Goal: Task Accomplishment & Management: Use online tool/utility

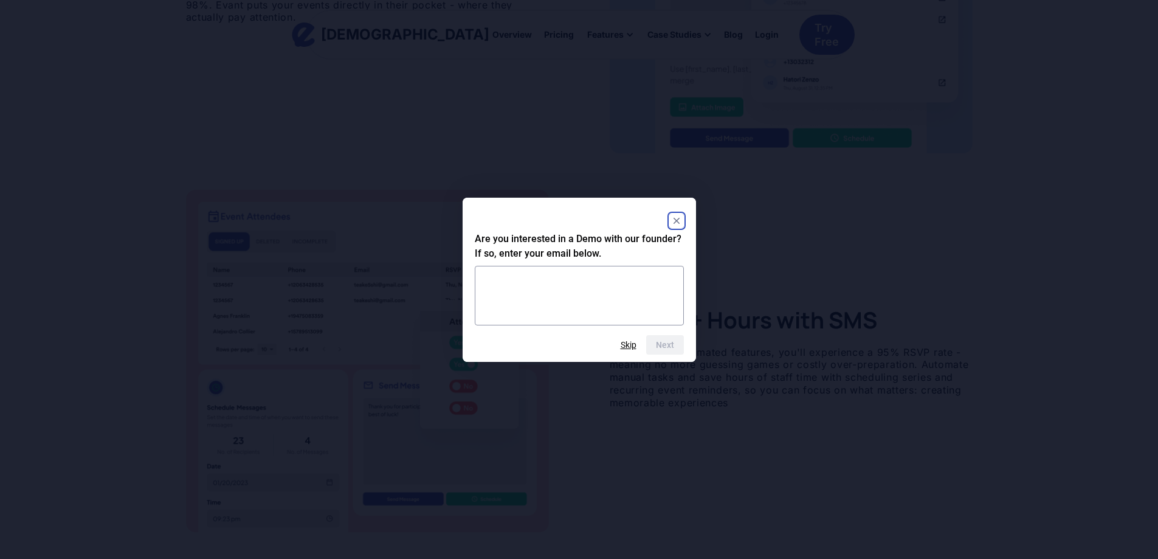
scroll to position [1115, 0]
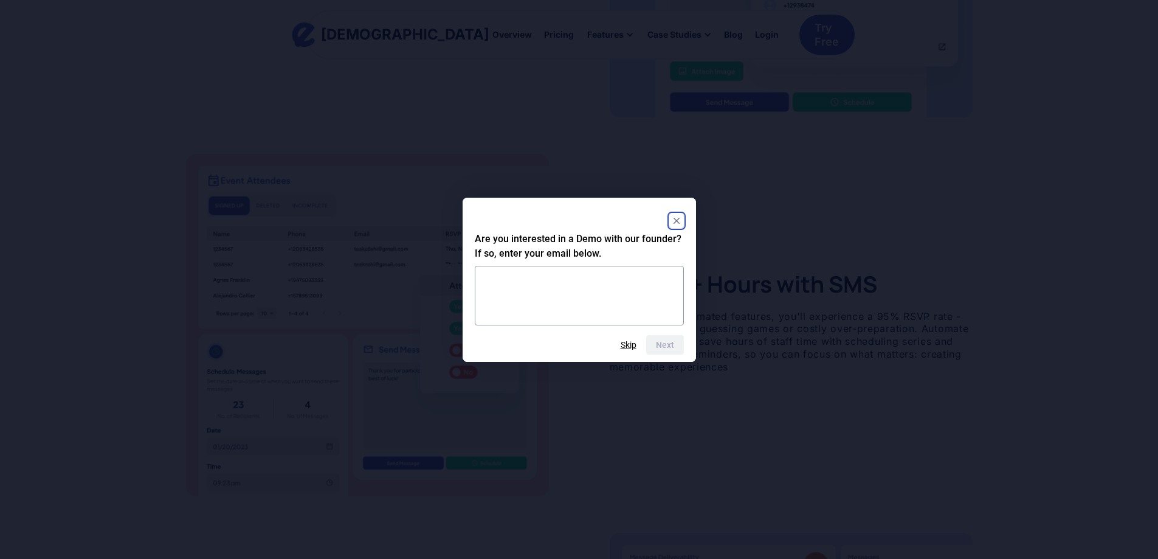
click at [691, 213] on div "Are you interested in a Demo with our founder? If so, enter your email below. N…" at bounding box center [579, 280] width 233 height 164
click at [678, 222] on icon "Close" at bounding box center [676, 221] width 6 height 6
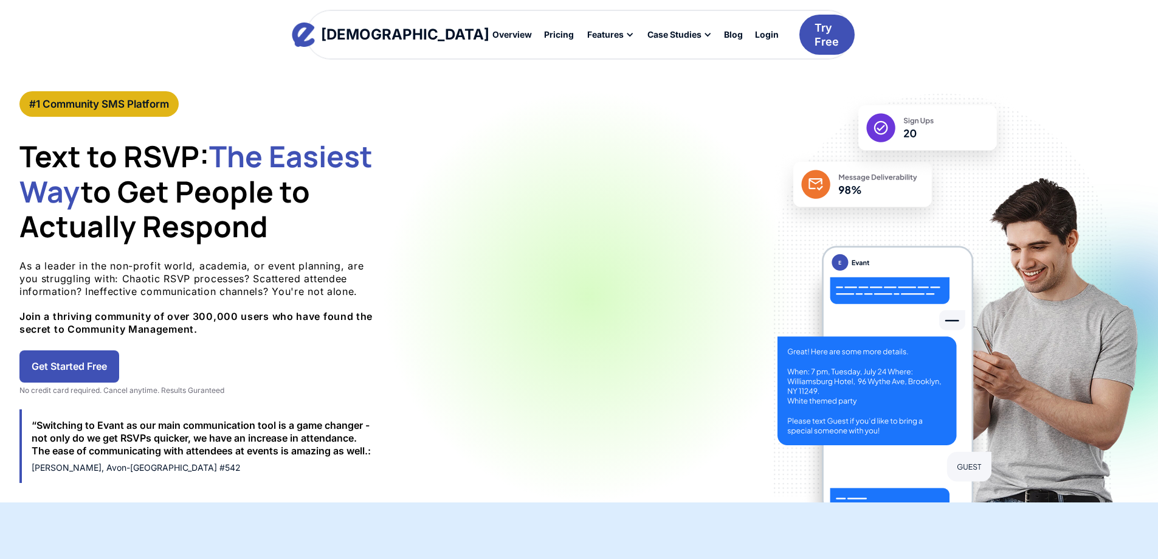
scroll to position [0, 0]
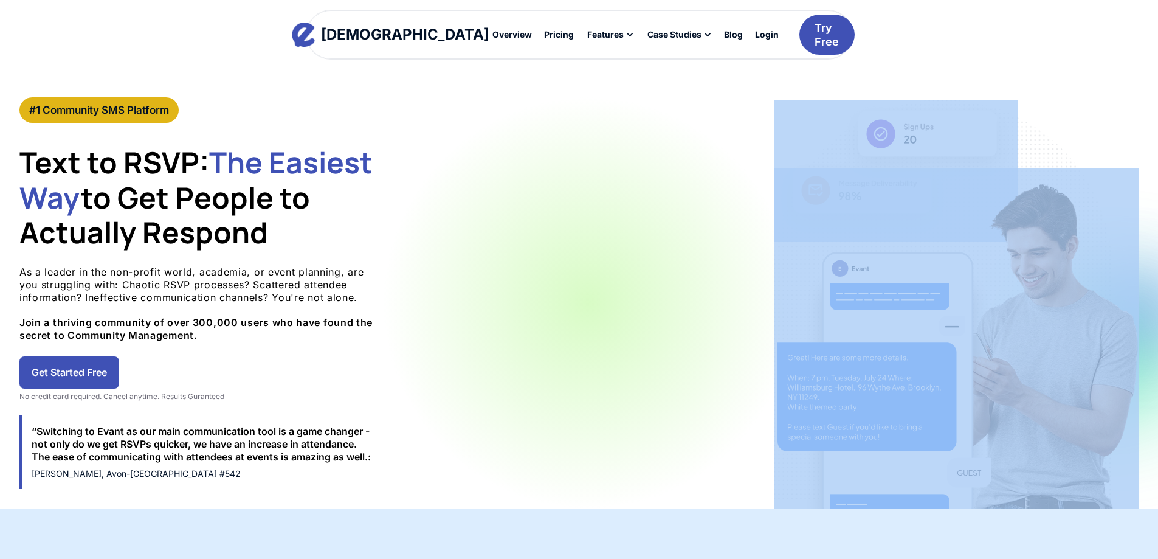
drag, startPoint x: 601, startPoint y: 347, endPoint x: 914, endPoint y: 330, distance: 313.6
click at [918, 330] on div "#1 Community SMS Platform Text to RSVP: The Easiest Way to Get People to Actual…" at bounding box center [588, 302] width 1139 height 411
click at [1021, 319] on div "#1 Community SMS Platform Text to RSVP: The Easiest Way to Get People to Actual…" at bounding box center [579, 302] width 1158 height 411
drag, startPoint x: 1020, startPoint y: 317, endPoint x: 718, endPoint y: 302, distance: 302.6
click at [718, 302] on div "#1 Community SMS Platform Text to RSVP: The Easiest Way to Get People to Actual…" at bounding box center [579, 302] width 1158 height 411
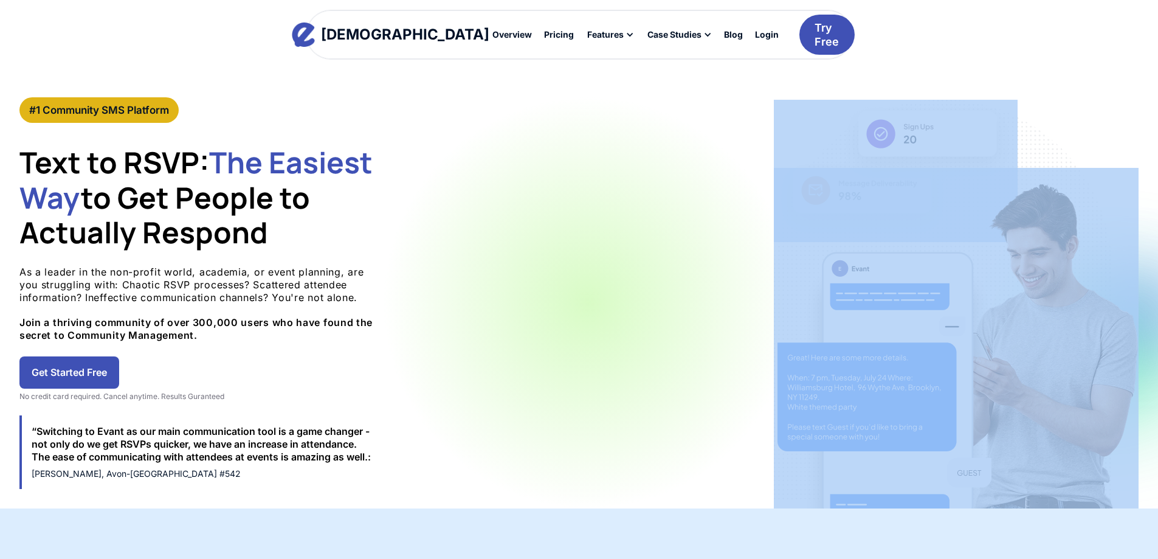
click at [941, 274] on img at bounding box center [956, 338] width 365 height 340
click at [1017, 261] on div "#1 Community SMS Platform Text to RSVP: The Easiest Way to Get People to Actual…" at bounding box center [579, 302] width 1158 height 411
click at [1012, 259] on div "#1 Community SMS Platform Text to RSVP: The Easiest Way to Get People to Actual…" at bounding box center [579, 302] width 1158 height 411
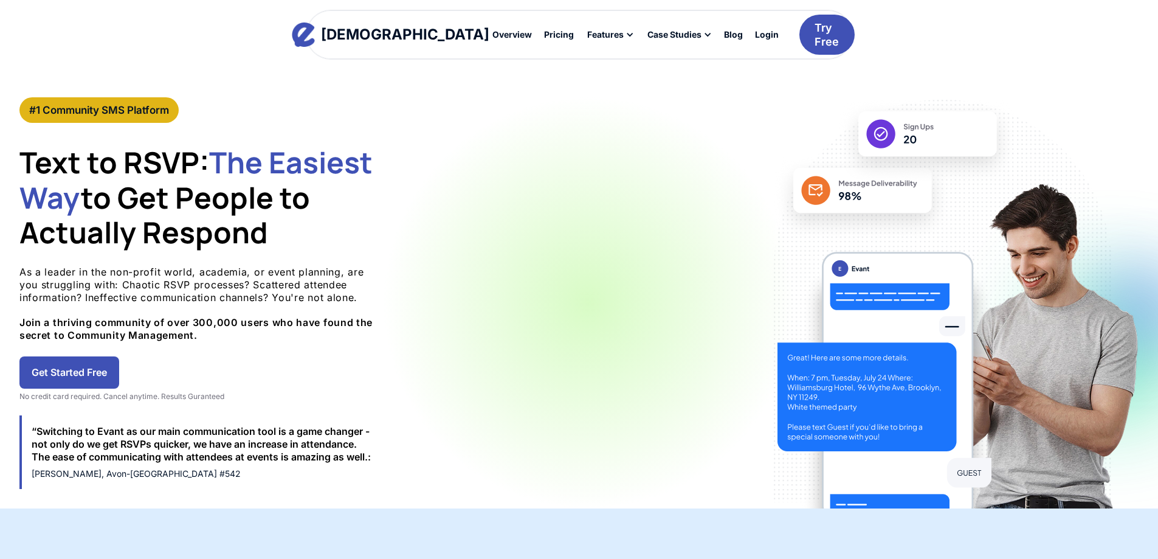
click at [998, 60] on div "Evant Overview Pricing Features Text-to-RSVP & Event Check-In Targeted Messagin…" at bounding box center [579, 48] width 1158 height 97
click at [994, 57] on div "Evant Overview Pricing Features Text-to-RSVP & Event Check-In Targeted Messagin…" at bounding box center [579, 48] width 1158 height 97
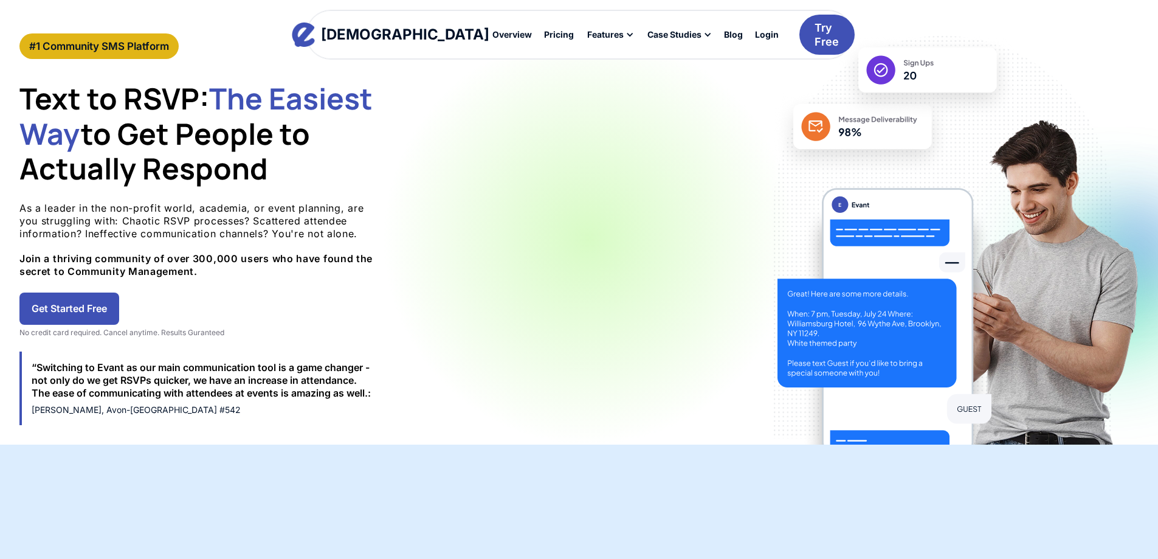
scroll to position [102, 0]
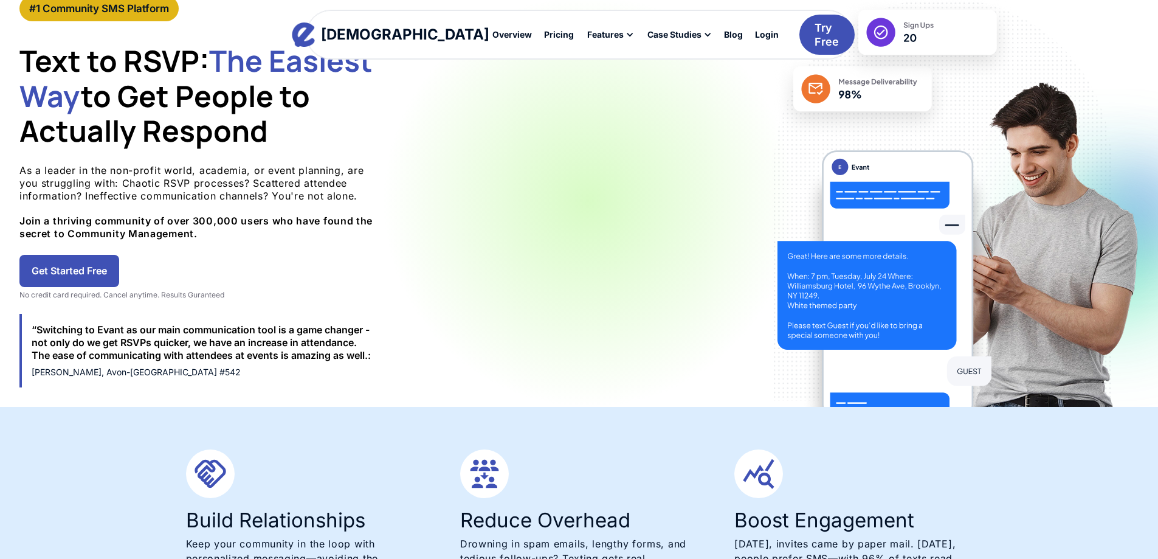
click at [119, 272] on link "Get Started Free" at bounding box center [69, 271] width 100 height 32
click at [119, 260] on link "Get Started Free" at bounding box center [69, 271] width 100 height 32
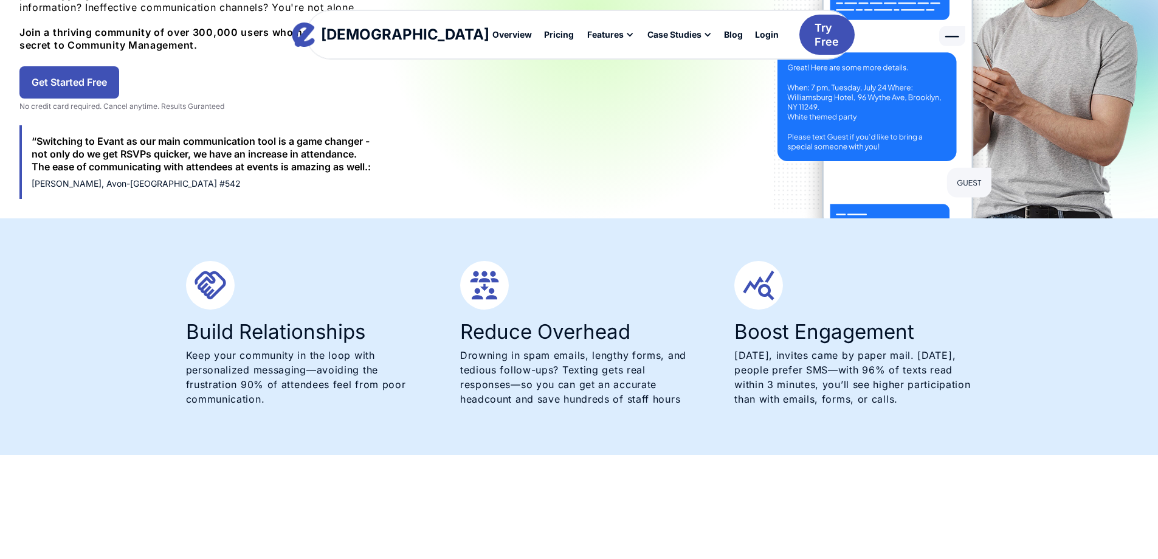
scroll to position [0, 0]
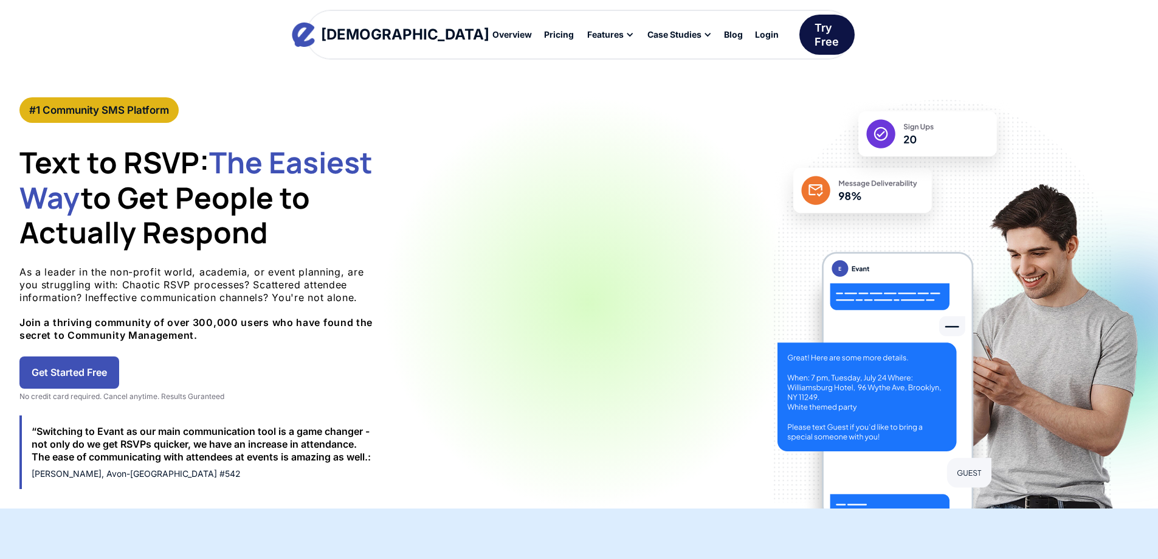
click at [815, 37] on div "Try Free" at bounding box center [827, 35] width 24 height 29
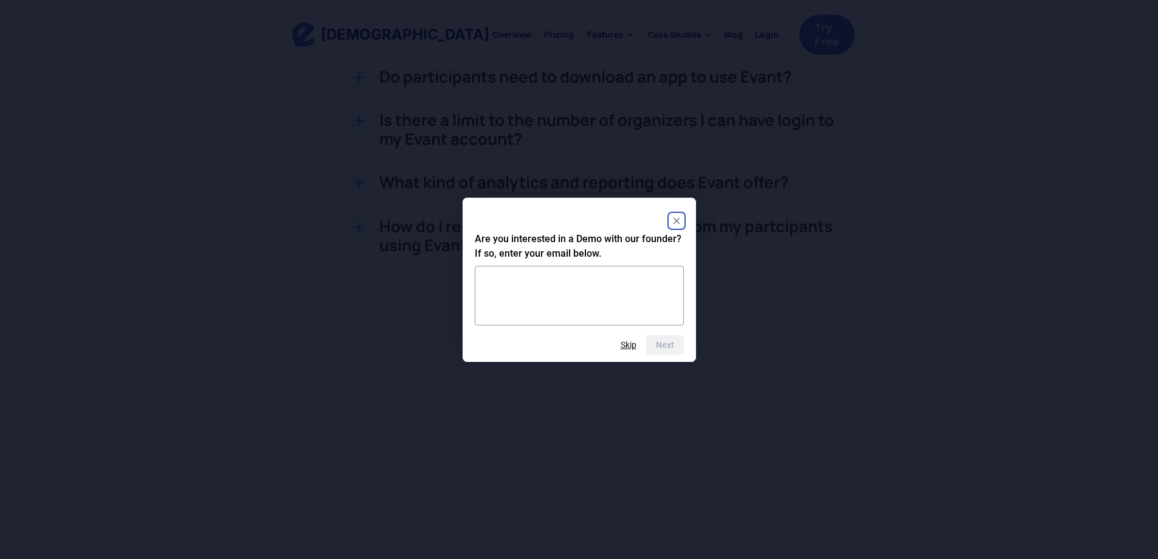
scroll to position [2230, 0]
click at [676, 229] on div at bounding box center [579, 221] width 209 height 22
click at [677, 216] on rect "Close" at bounding box center [676, 220] width 15 height 15
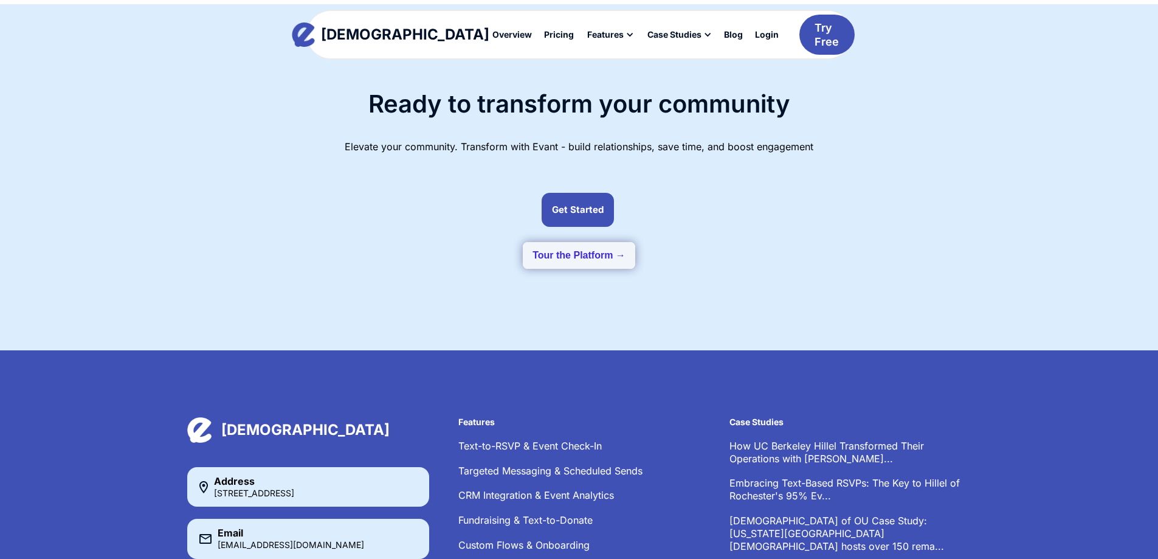
scroll to position [3243, 0]
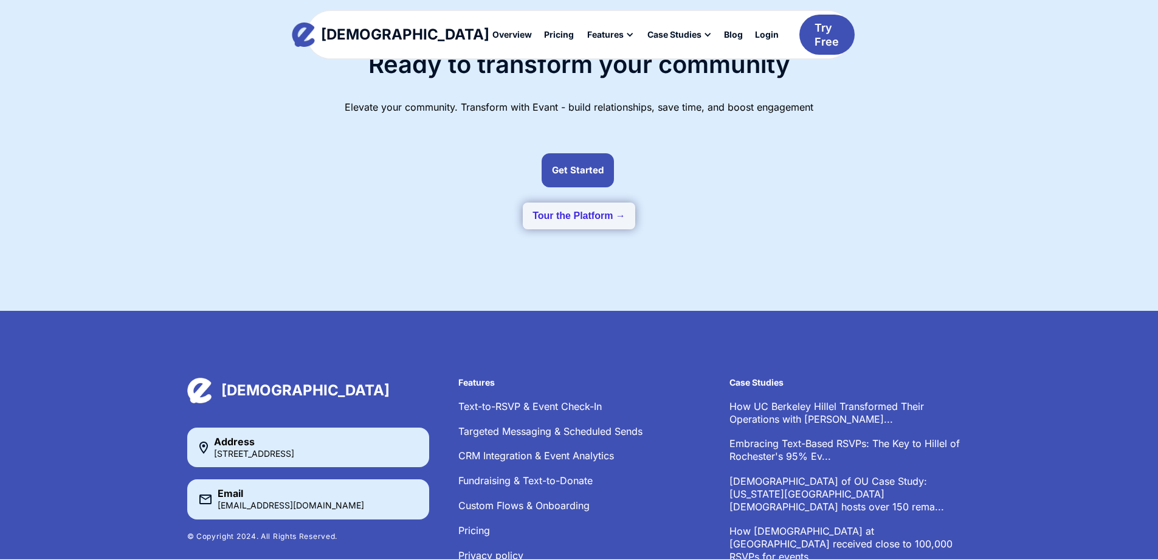
click at [592, 209] on button "Tour the Platform →" at bounding box center [579, 215] width 112 height 27
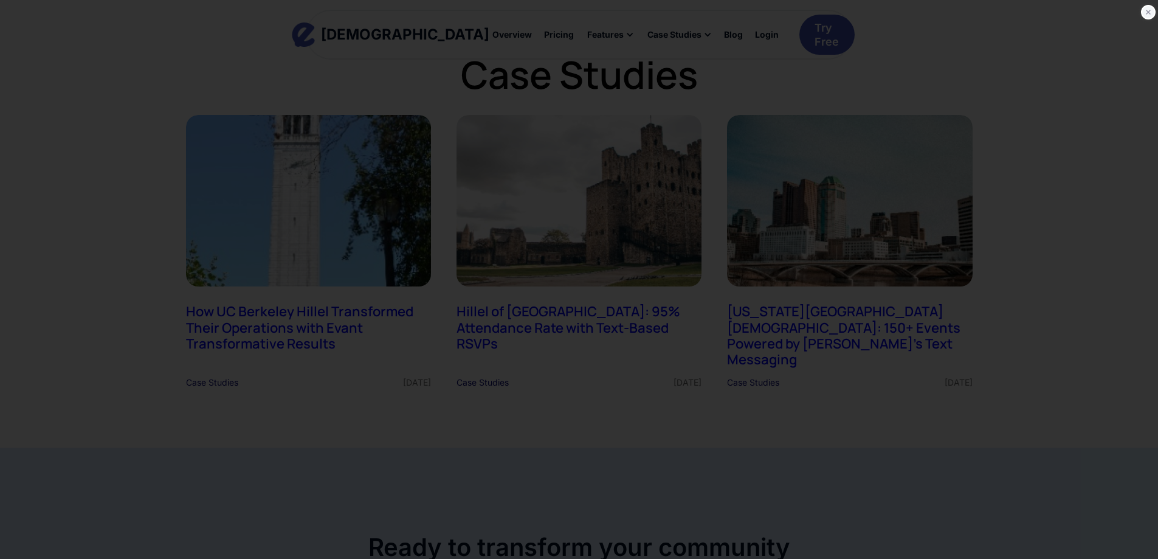
scroll to position [2827, 0]
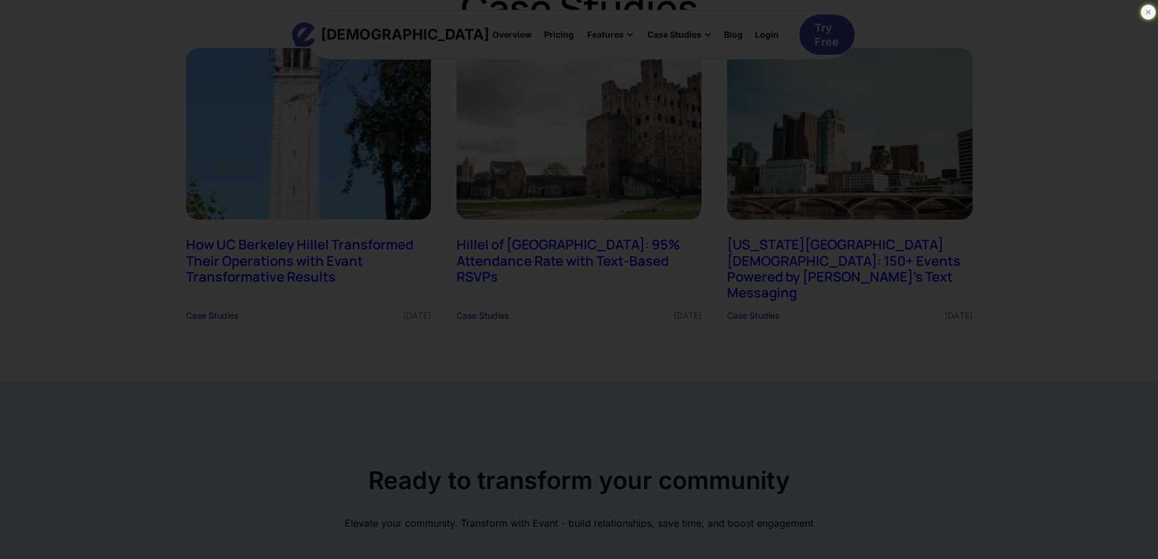
click at [1151, 8] on icon at bounding box center [1148, 12] width 12 height 12
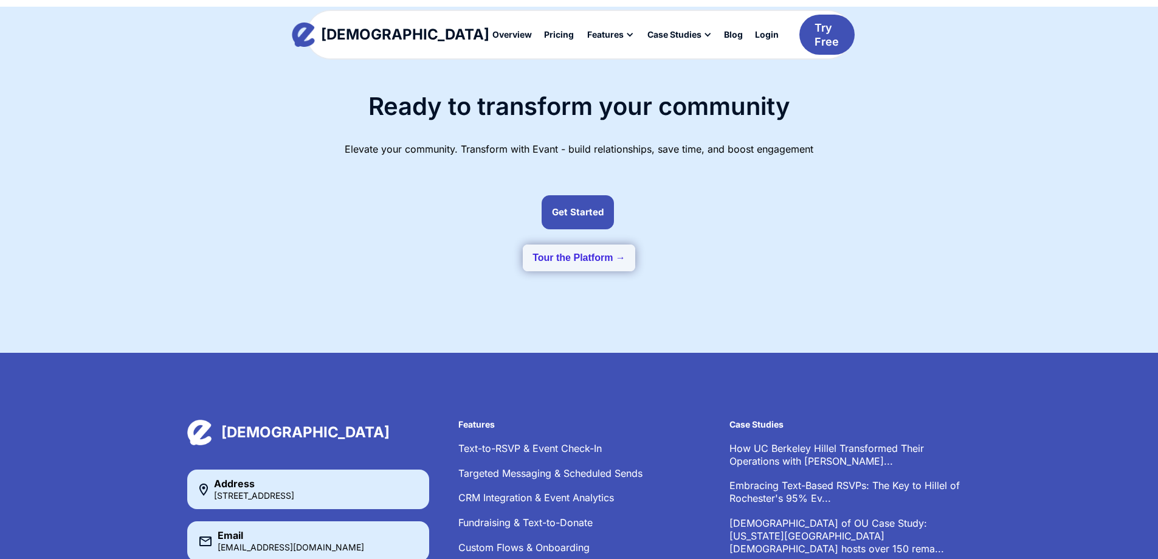
scroll to position [3333, 0]
